Goal: Task Accomplishment & Management: Manage account settings

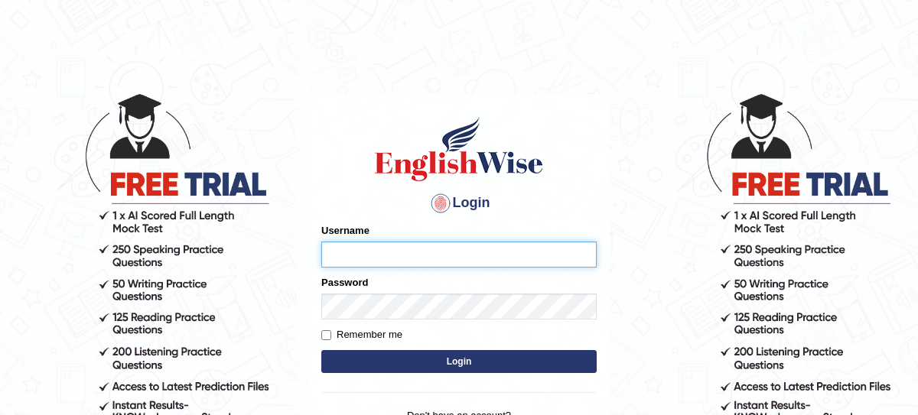
type input "nagindra"
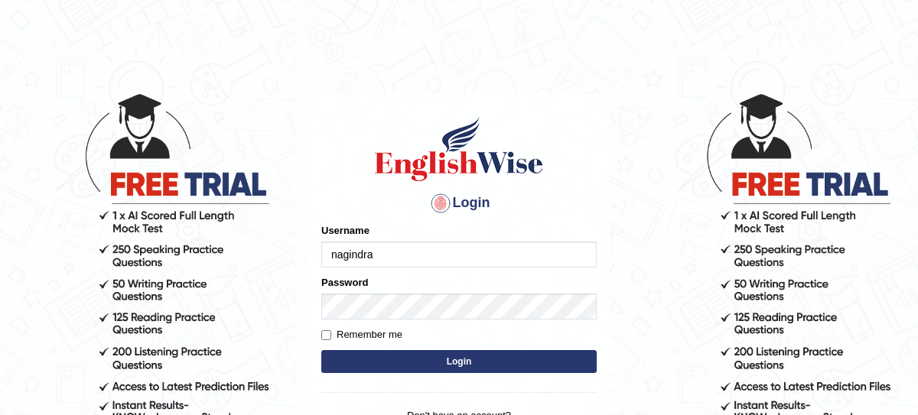
click at [444, 357] on button "Login" at bounding box center [458, 361] width 275 height 23
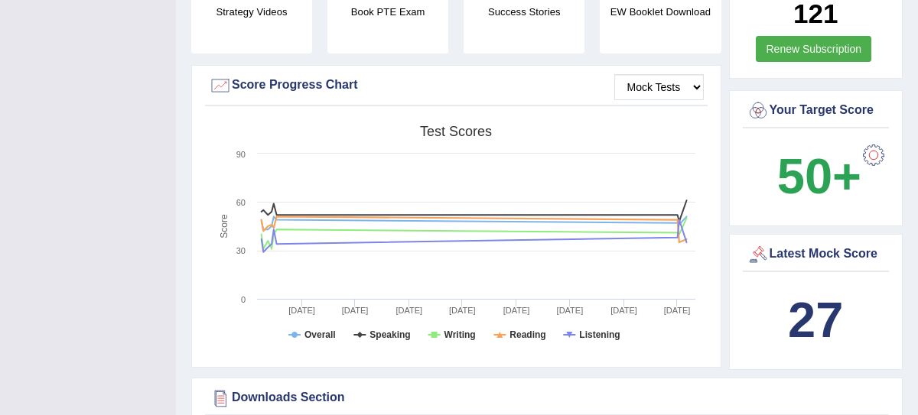
scroll to position [556, 0]
